Goal: Transaction & Acquisition: Subscribe to service/newsletter

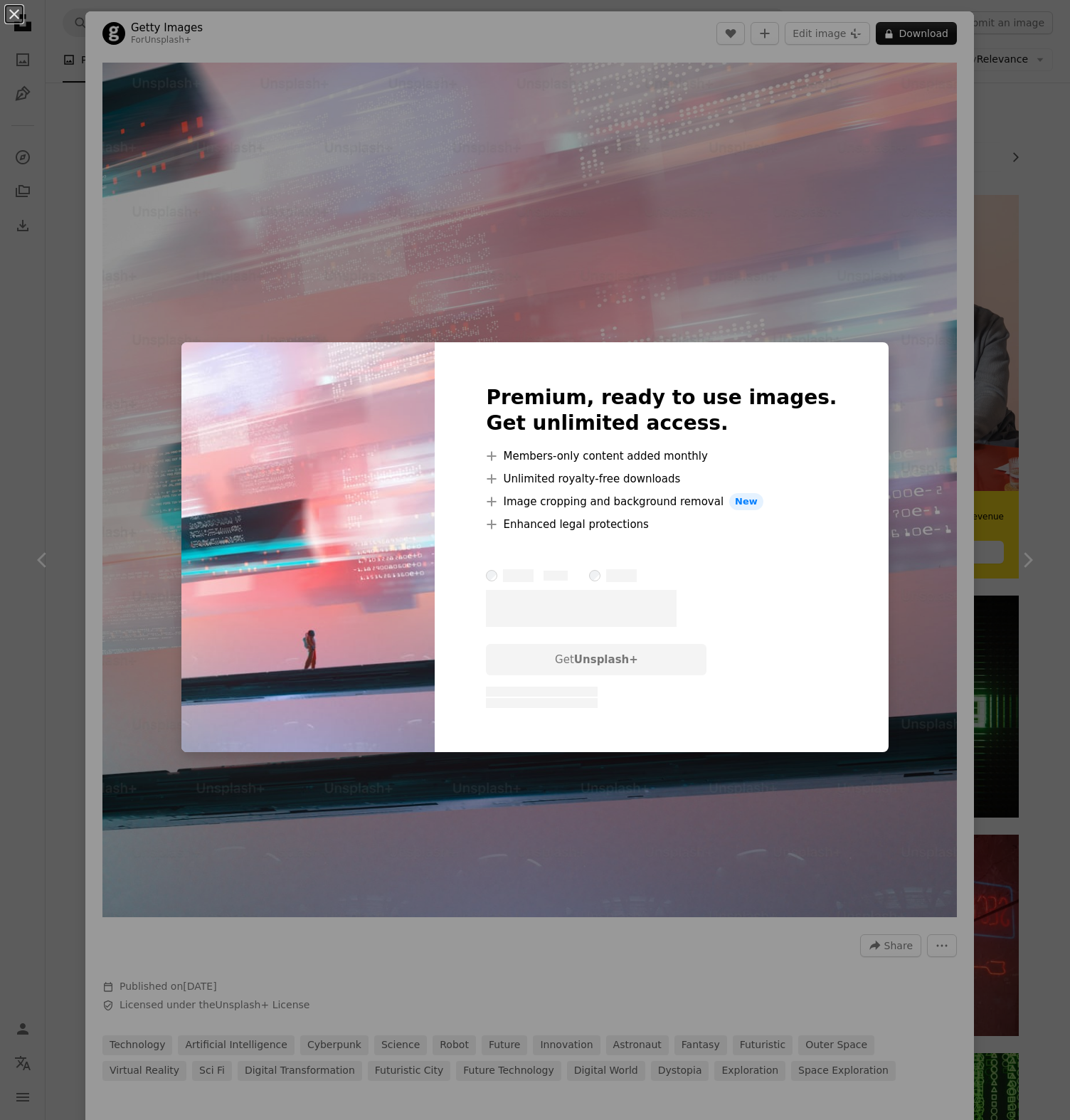
scroll to position [5908, 0]
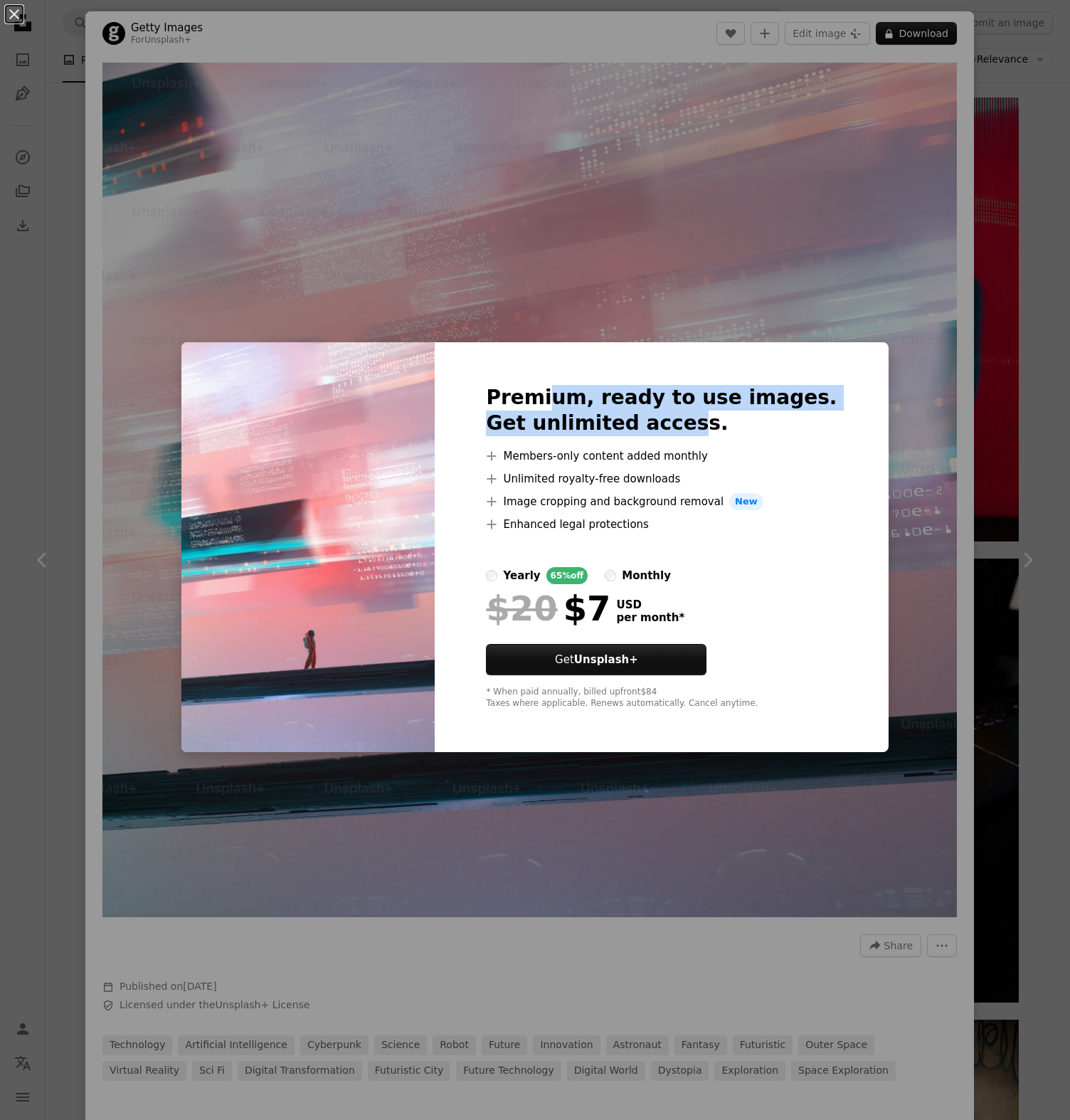
drag, startPoint x: 578, startPoint y: 401, endPoint x: 700, endPoint y: 431, distance: 125.6
click at [700, 431] on h2 "Premium, ready to use images. Get unlimited access." at bounding box center [661, 411] width 351 height 51
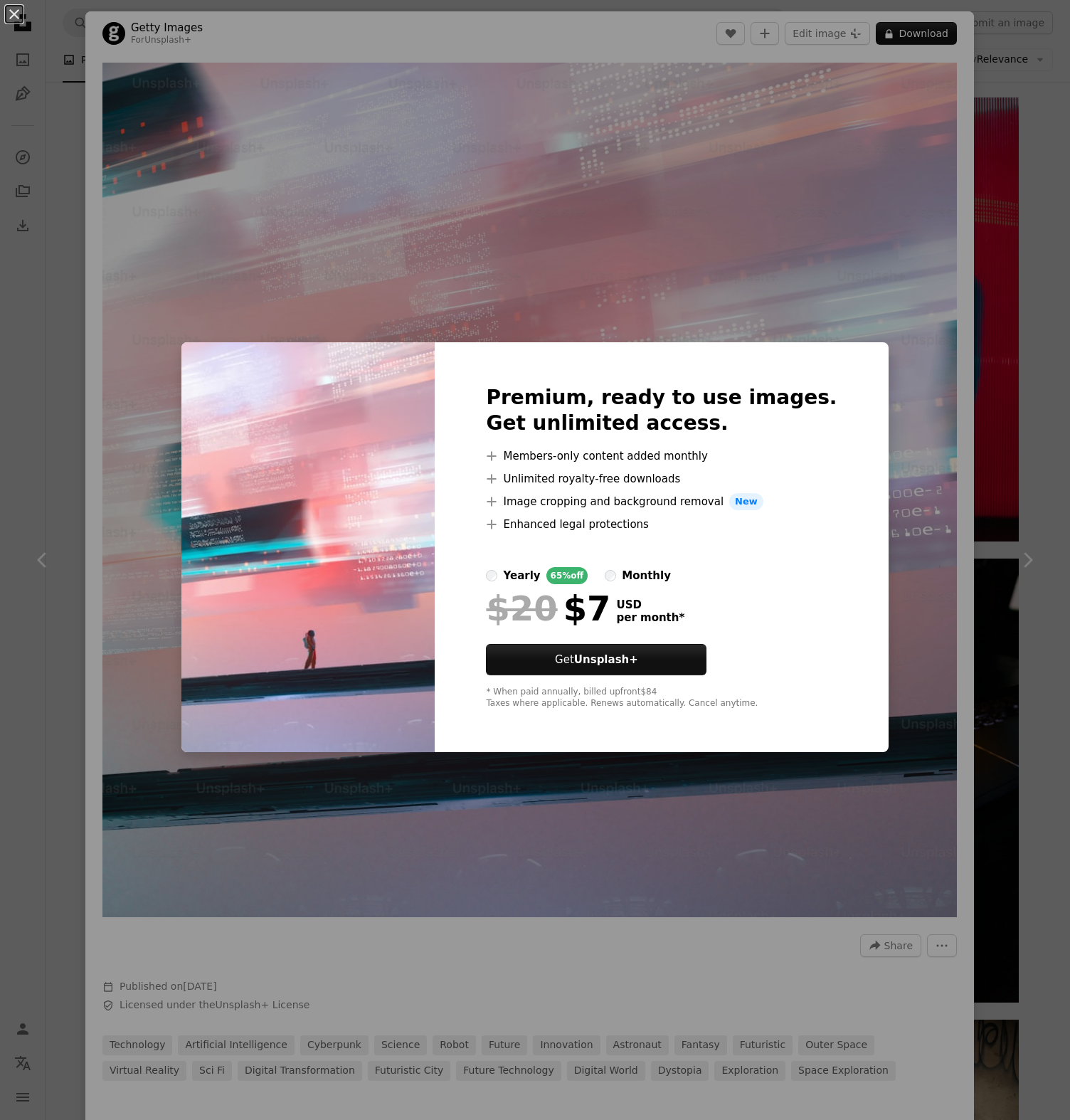
click at [651, 567] on div "monthly" at bounding box center [646, 575] width 49 height 17
click at [638, 653] on strong "Unsplash+" at bounding box center [606, 660] width 64 height 13
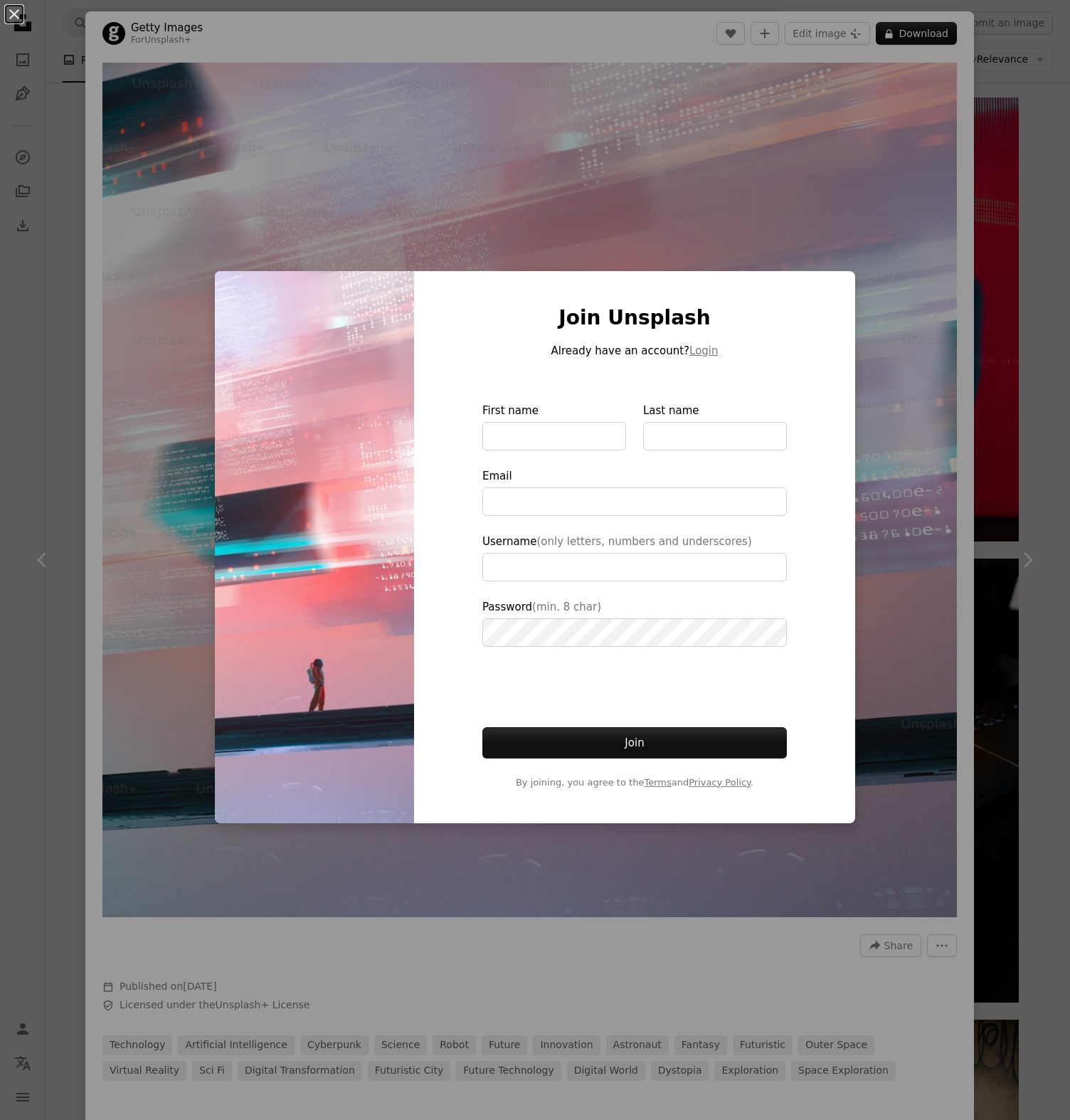
type input "**********"
click at [525, 431] on input "First name" at bounding box center [553, 435] width 144 height 28
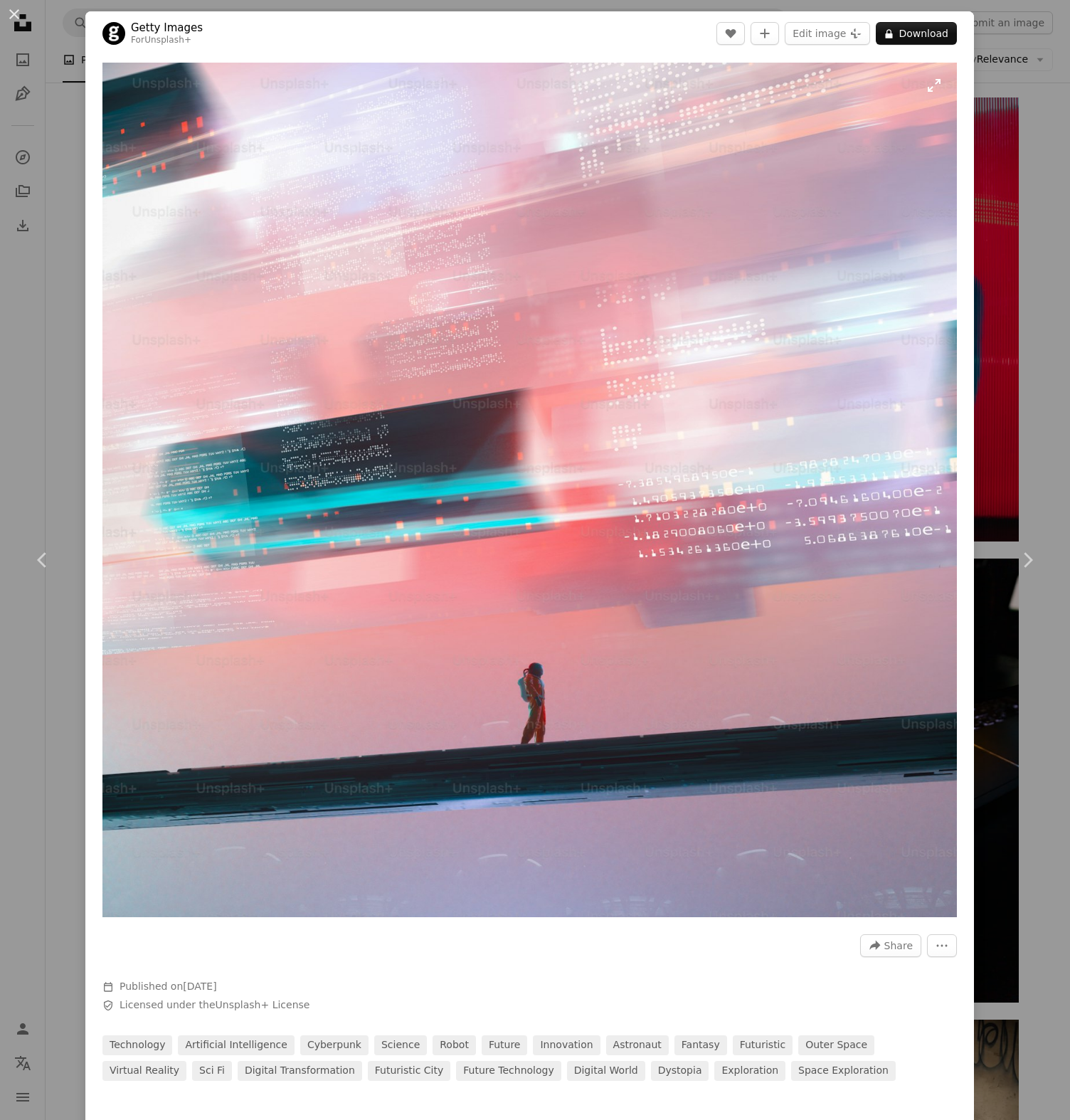
click at [551, 181] on img "Zoom in on this image" at bounding box center [530, 490] width 855 height 855
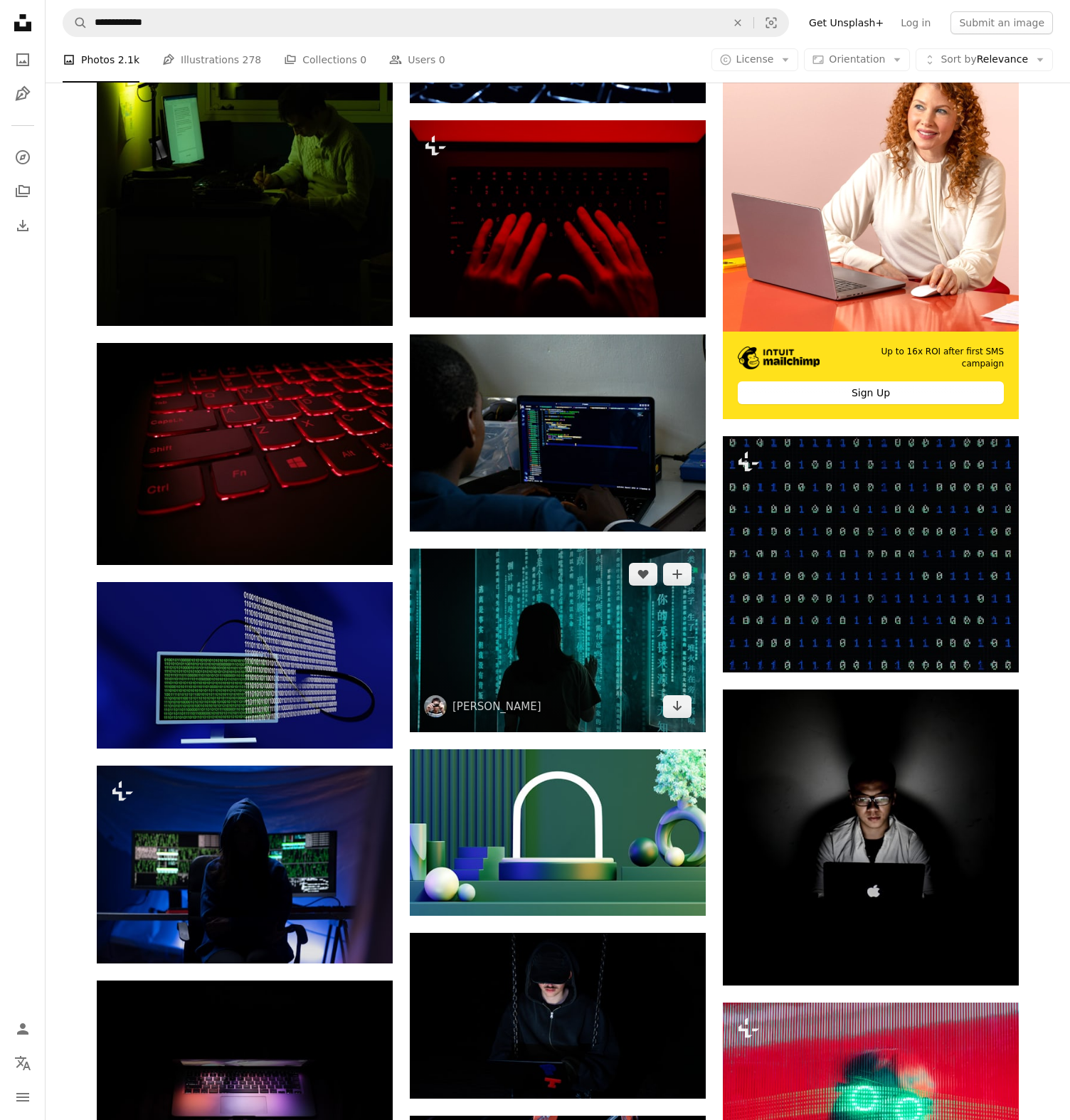
scroll to position [5004, 0]
